Goal: Check status: Check status

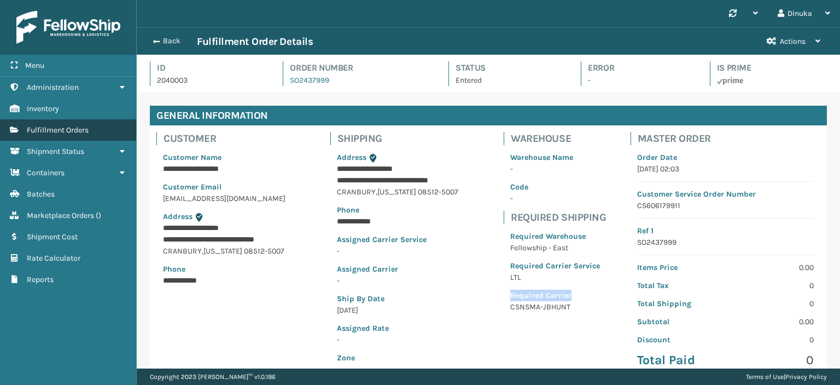
scroll to position [26, 703]
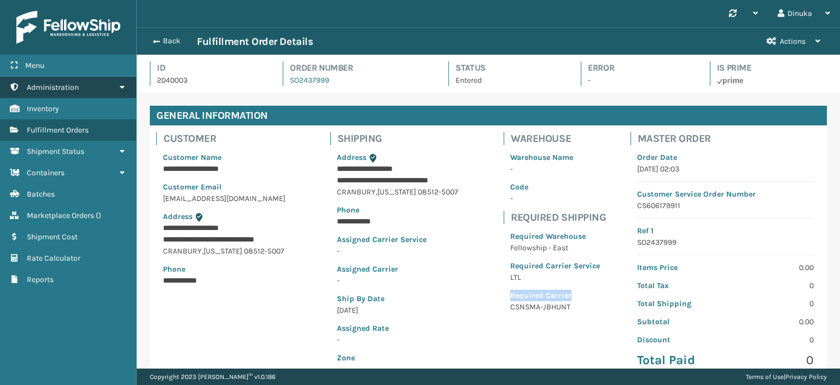
click at [123, 86] on icon at bounding box center [122, 87] width 9 height 8
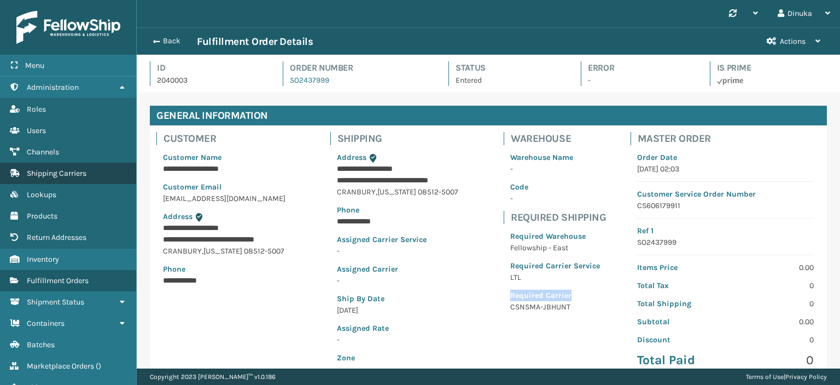
click at [80, 169] on span "Shipping Carriers" at bounding box center [57, 173] width 60 height 9
click at [79, 172] on span "Shipping Carriers" at bounding box center [57, 173] width 60 height 9
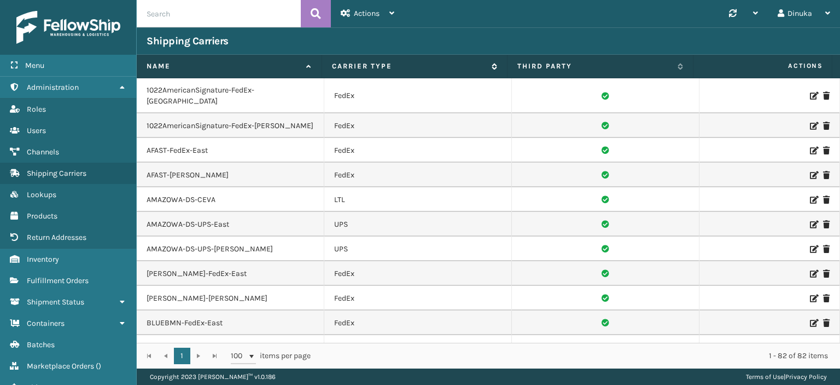
click at [492, 65] on icon at bounding box center [493, 66] width 9 height 7
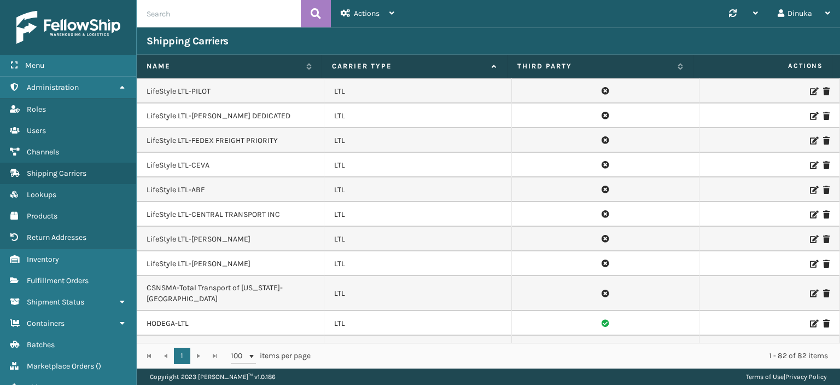
scroll to position [1372, 0]
click at [810, 213] on icon at bounding box center [813, 217] width 7 height 8
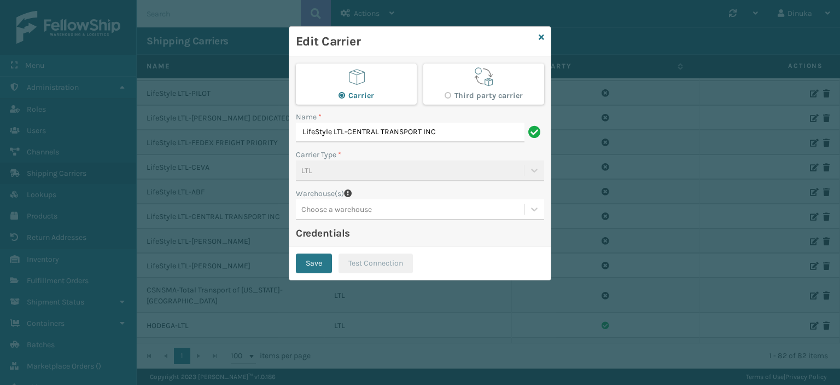
click at [545, 37] on div "Edit Carrier" at bounding box center [420, 42] width 262 height 30
click at [541, 37] on icon at bounding box center [541, 37] width 5 height 8
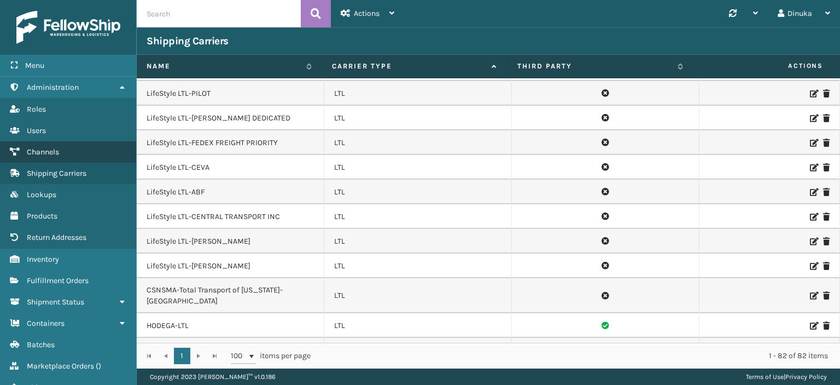
click at [87, 150] on link "Channels" at bounding box center [68, 151] width 136 height 21
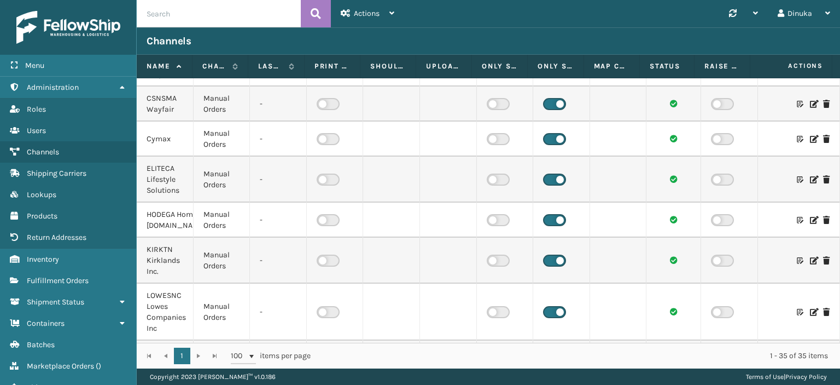
scroll to position [766, 0]
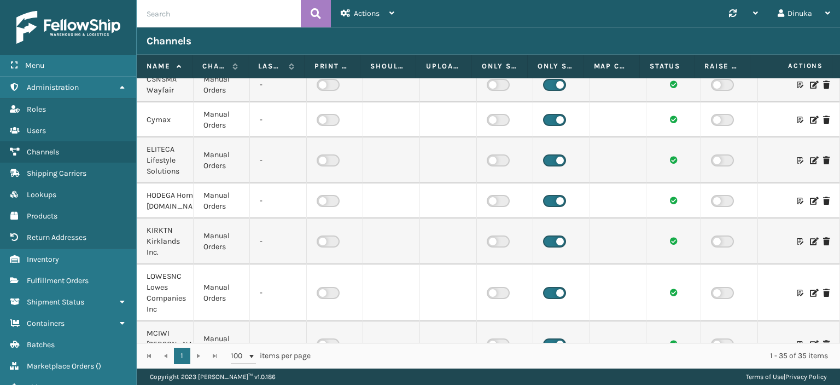
click at [810, 205] on icon at bounding box center [813, 201] width 7 height 8
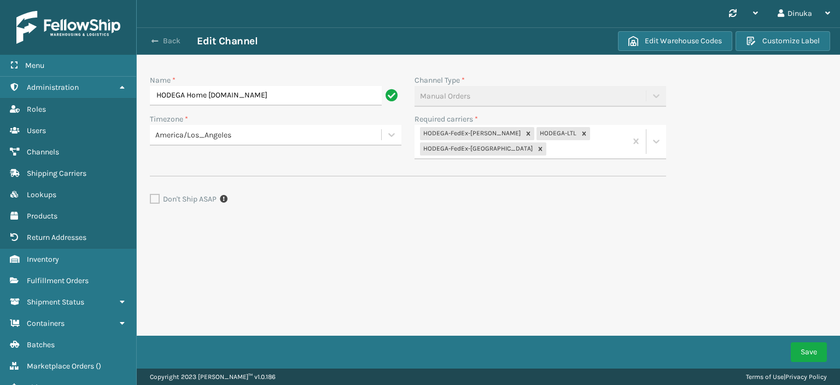
click at [163, 40] on button "Back" at bounding box center [172, 41] width 50 height 10
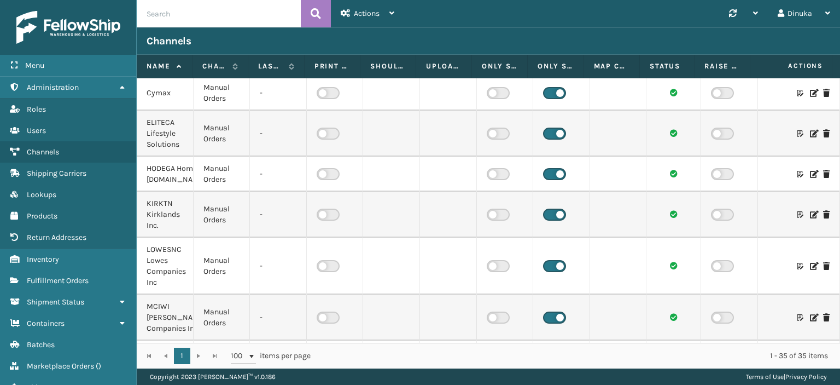
scroll to position [821, 0]
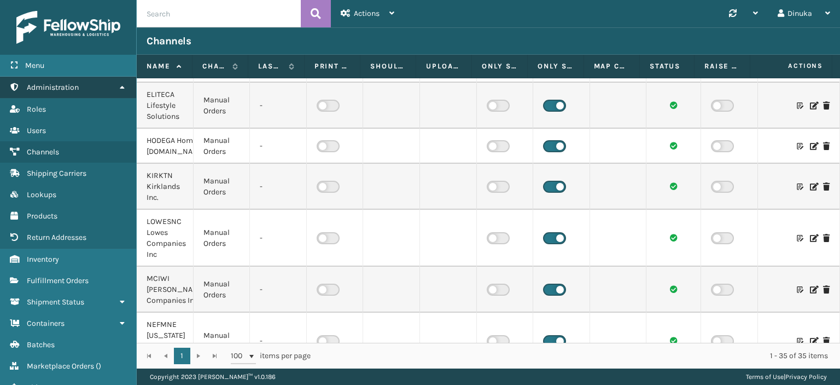
click at [122, 87] on icon at bounding box center [122, 87] width 9 height 8
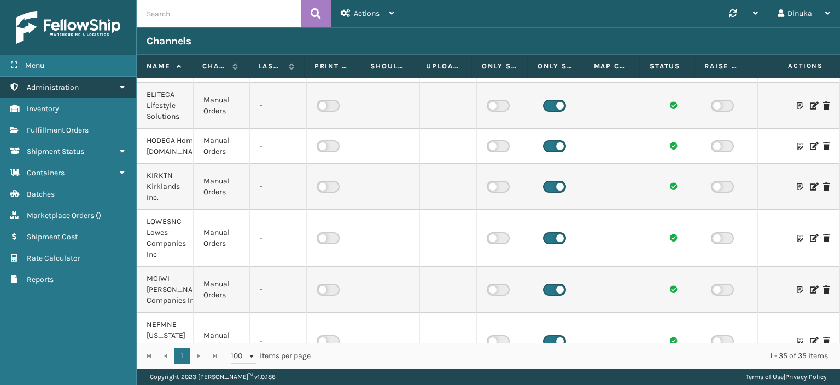
click at [123, 88] on icon at bounding box center [122, 87] width 9 height 8
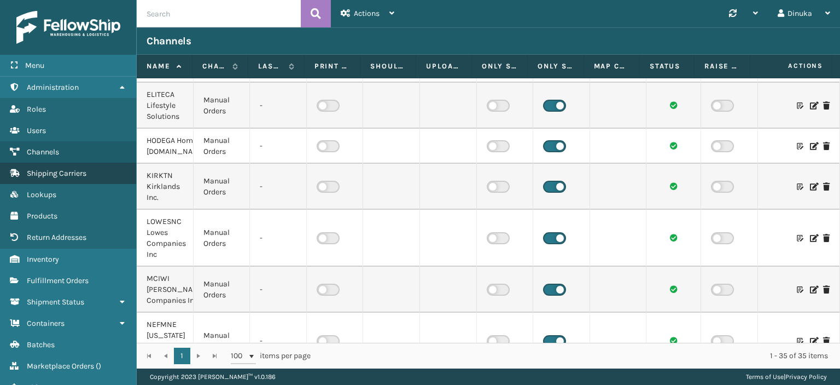
click at [86, 176] on span "Shipping Carriers" at bounding box center [57, 173] width 60 height 9
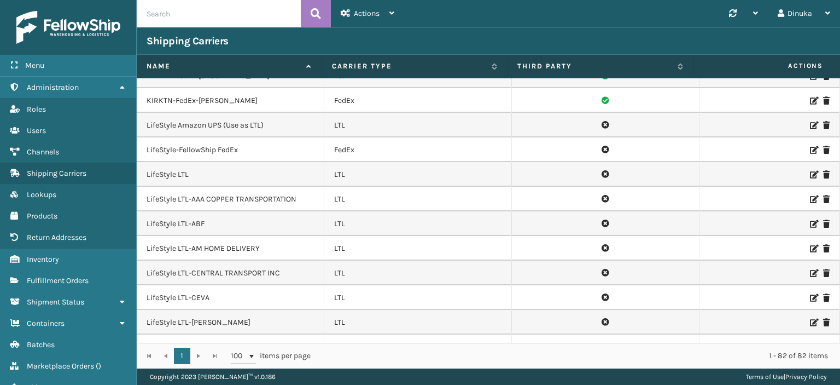
scroll to position [383, 0]
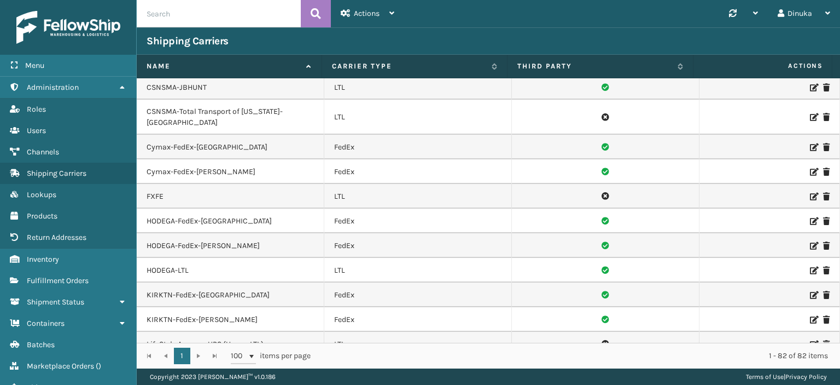
click at [202, 19] on input "text" at bounding box center [219, 13] width 164 height 27
paste input "SO2437942"
type input "SO2437942"
click at [313, 14] on icon at bounding box center [316, 13] width 10 height 16
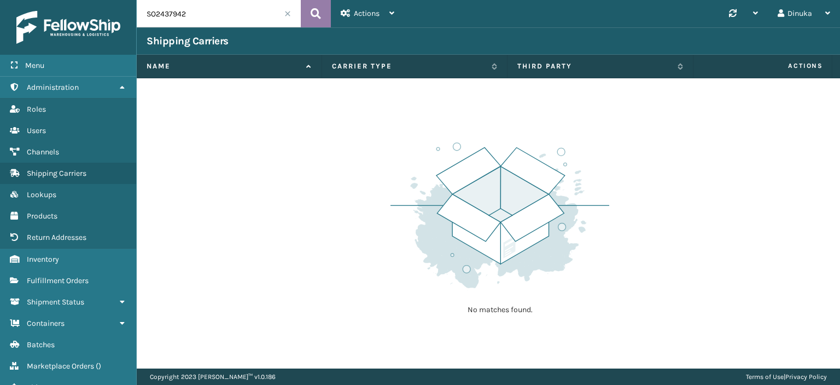
click at [310, 14] on button at bounding box center [316, 13] width 30 height 27
click at [211, 12] on input "SO2437942" at bounding box center [219, 13] width 164 height 27
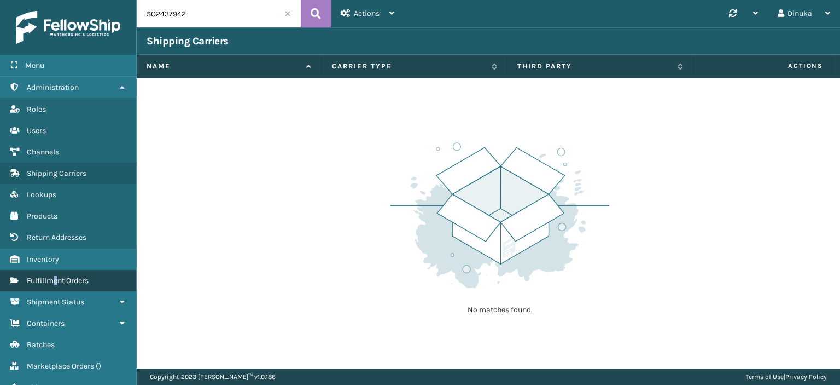
drag, startPoint x: 155, startPoint y: 15, endPoint x: 55, endPoint y: 279, distance: 281.9
click at [56, 279] on span "Fulfillment Orders" at bounding box center [58, 280] width 62 height 9
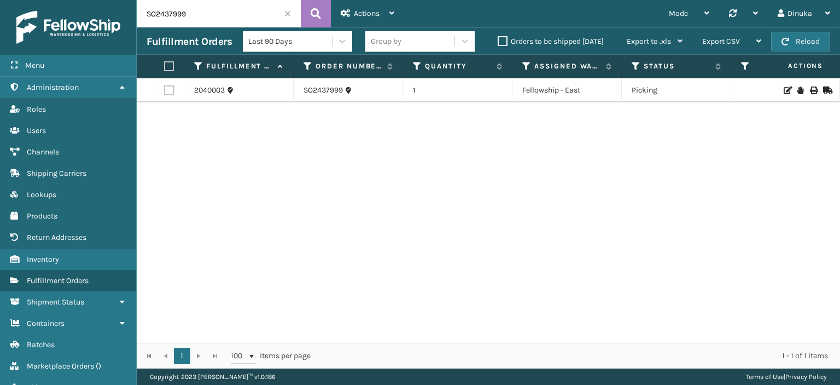
click at [173, 14] on input "SO2437999" at bounding box center [219, 13] width 164 height 27
paste input "42"
type input "SO2437942"
click at [311, 15] on icon at bounding box center [316, 13] width 10 height 16
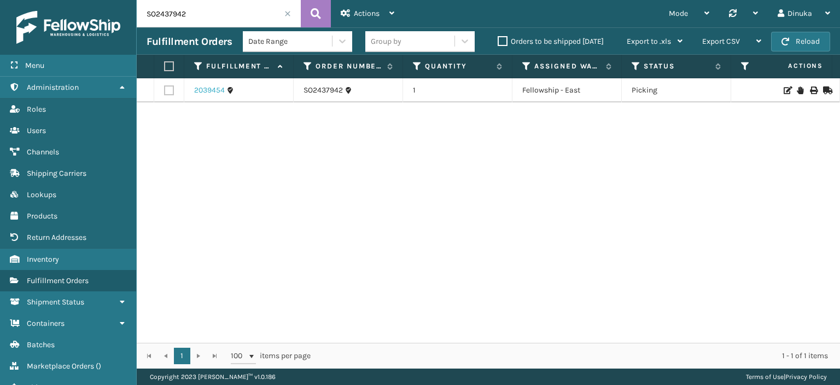
click at [219, 86] on link "2039454" at bounding box center [209, 90] width 31 height 11
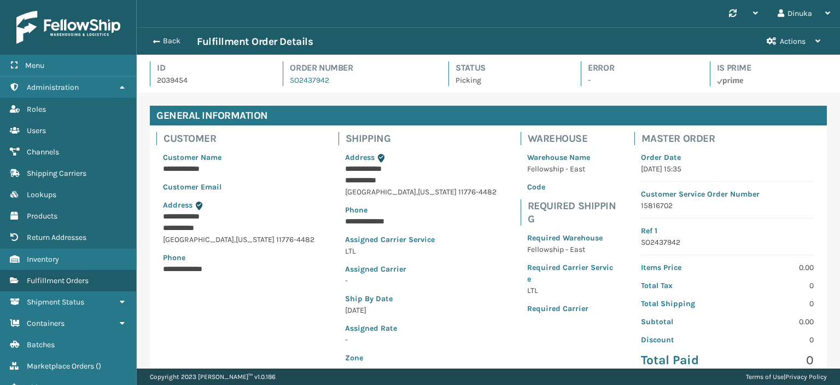
scroll to position [26, 703]
